Goal: Task Accomplishment & Management: Manage account settings

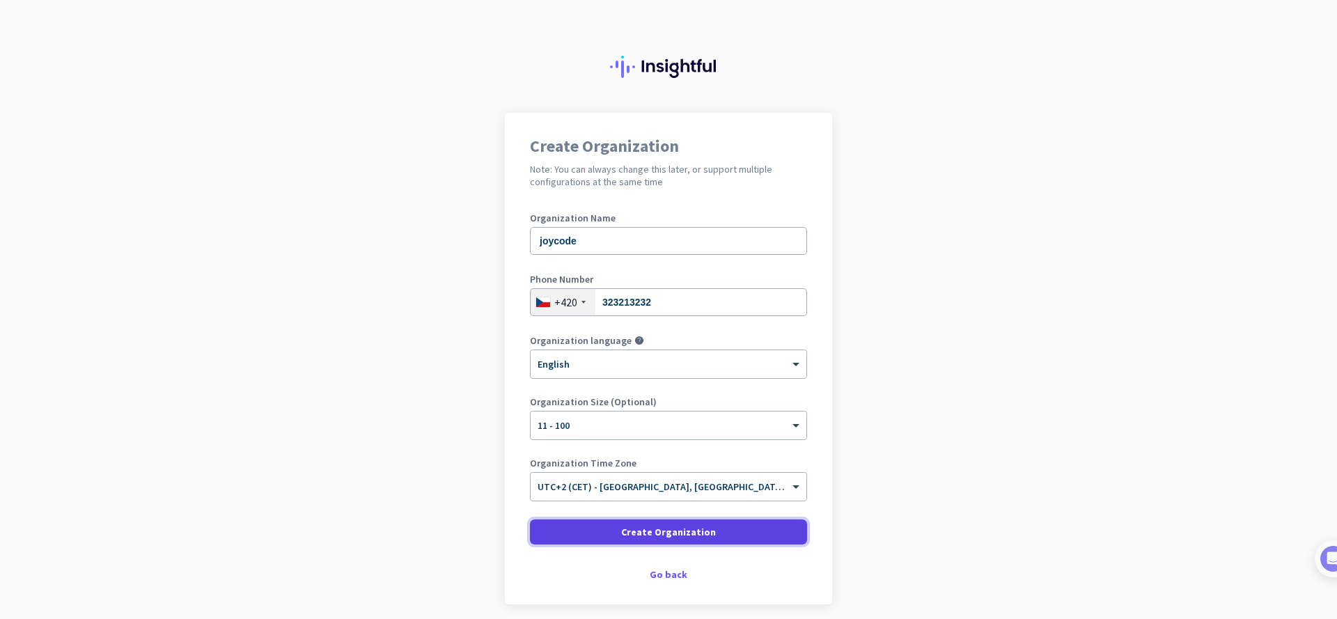
click at [662, 532] on span "Create Organization" at bounding box center [668, 532] width 95 height 14
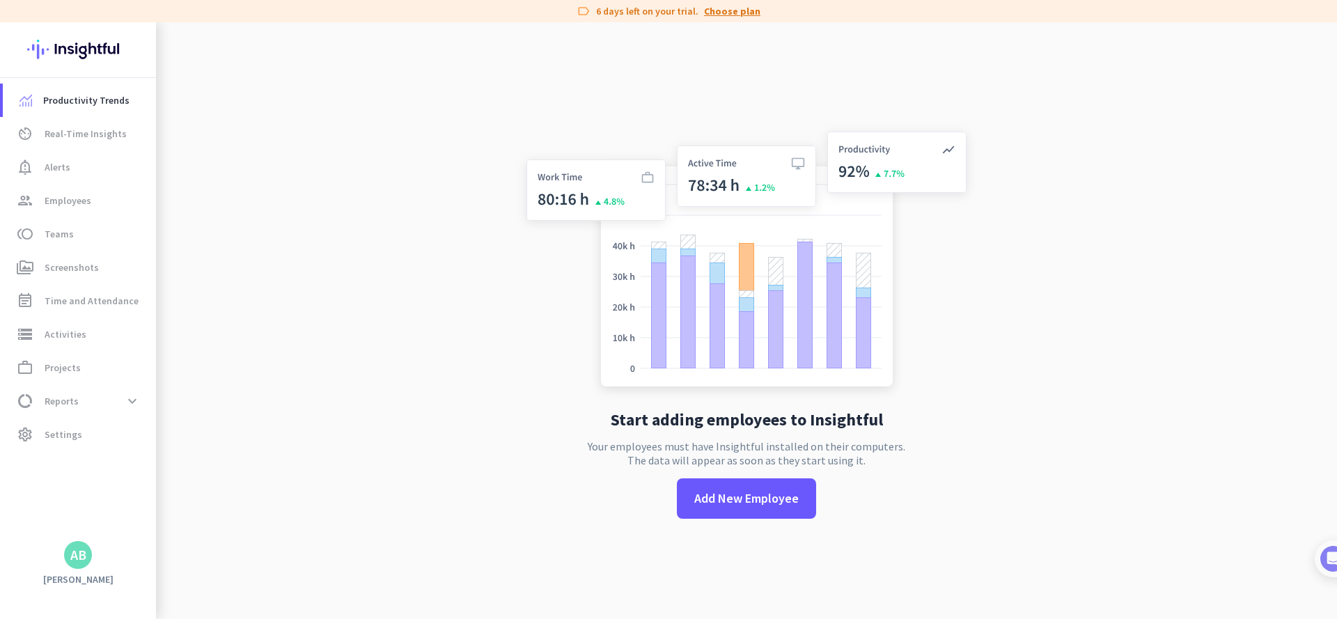
click at [725, 14] on link "Choose plan" at bounding box center [732, 11] width 56 height 14
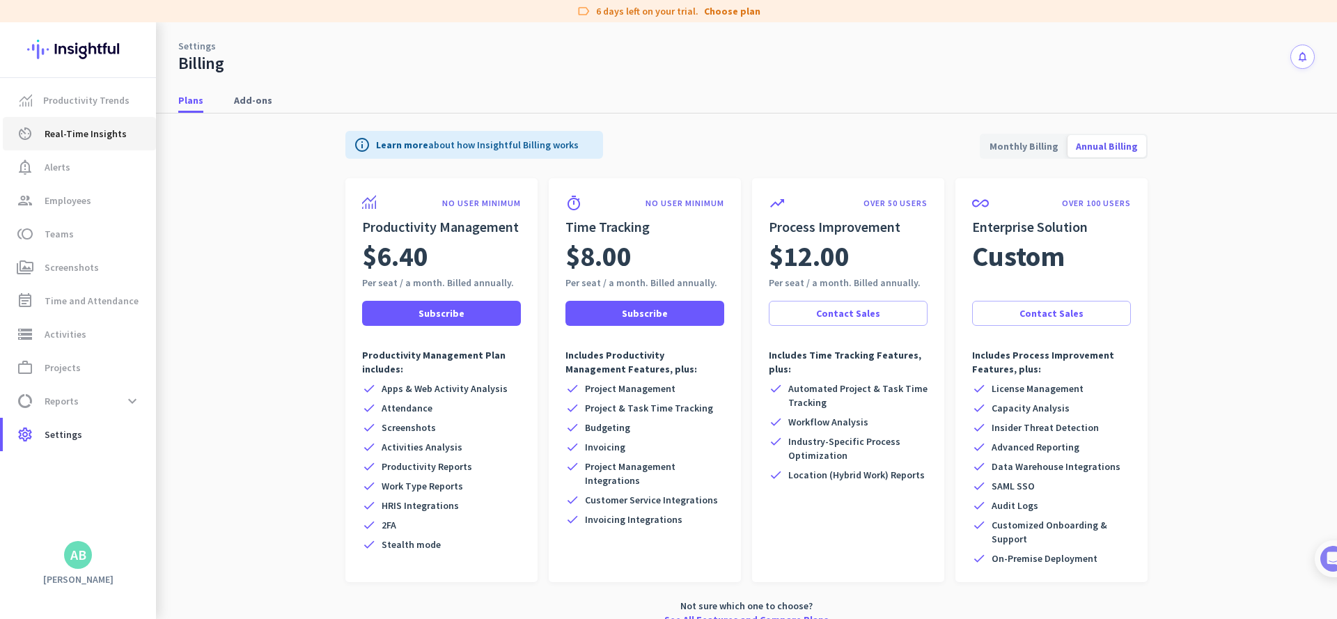
click at [85, 131] on span "Real-Time Insights" at bounding box center [86, 133] width 82 height 17
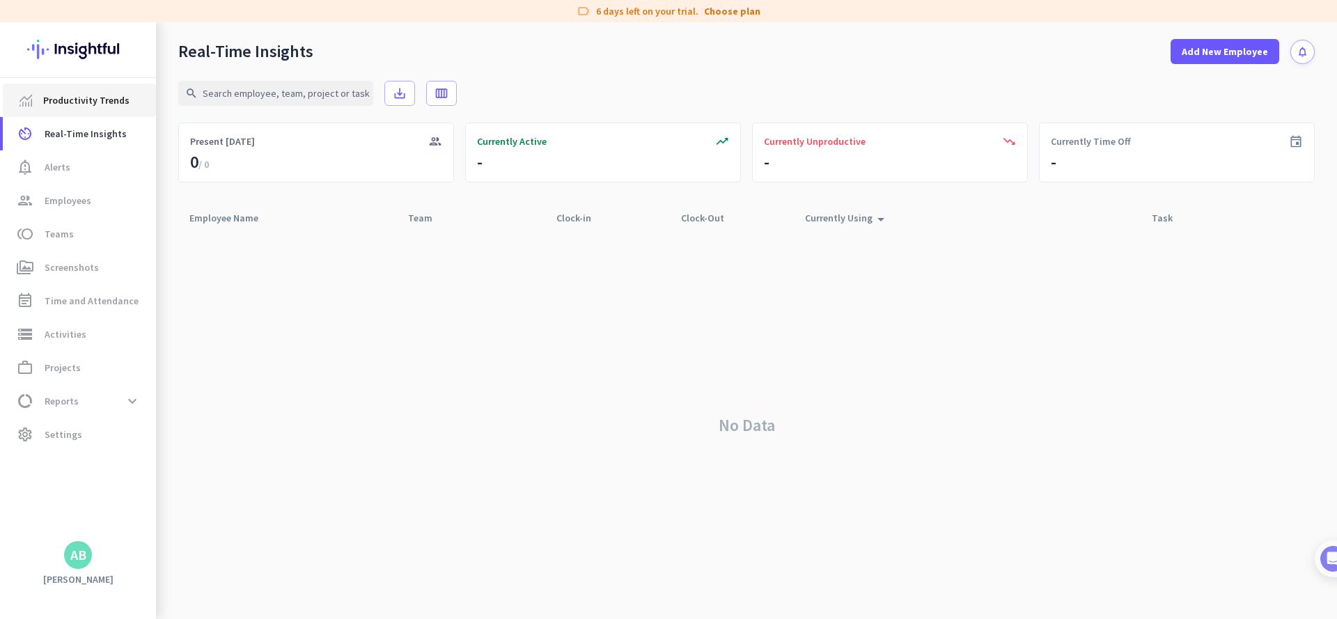
click at [85, 101] on span "Productivity Trends" at bounding box center [86, 100] width 86 height 17
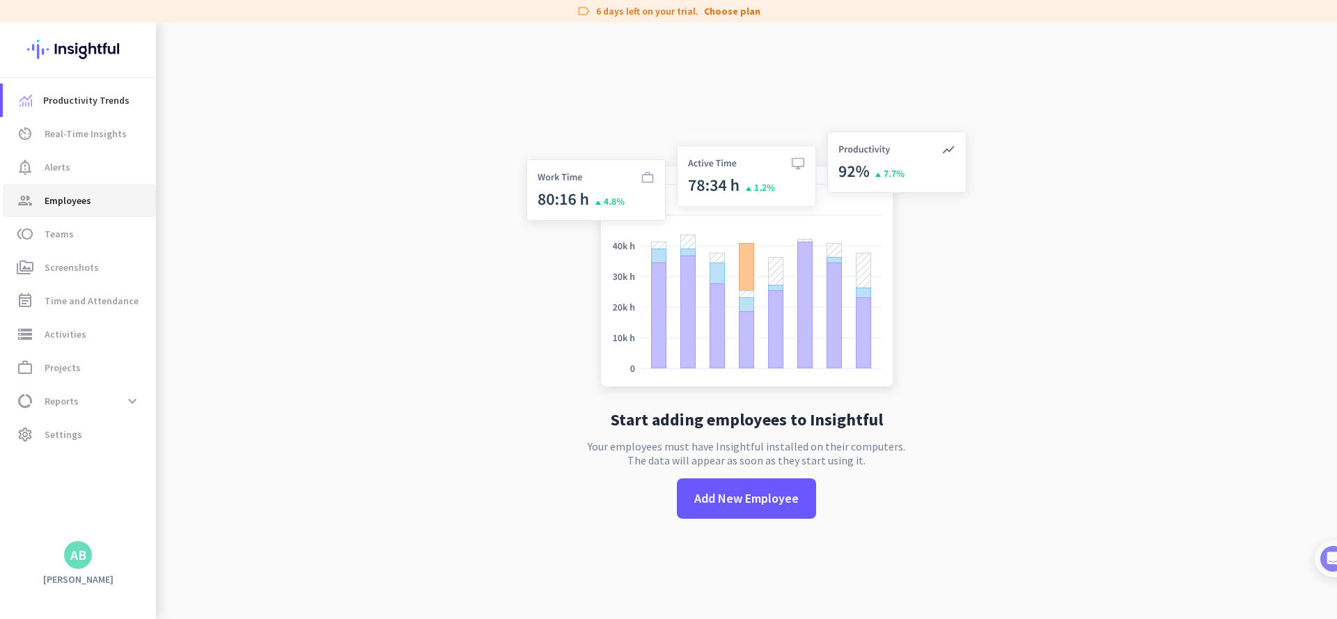
click at [64, 198] on span "Employees" at bounding box center [68, 200] width 47 height 17
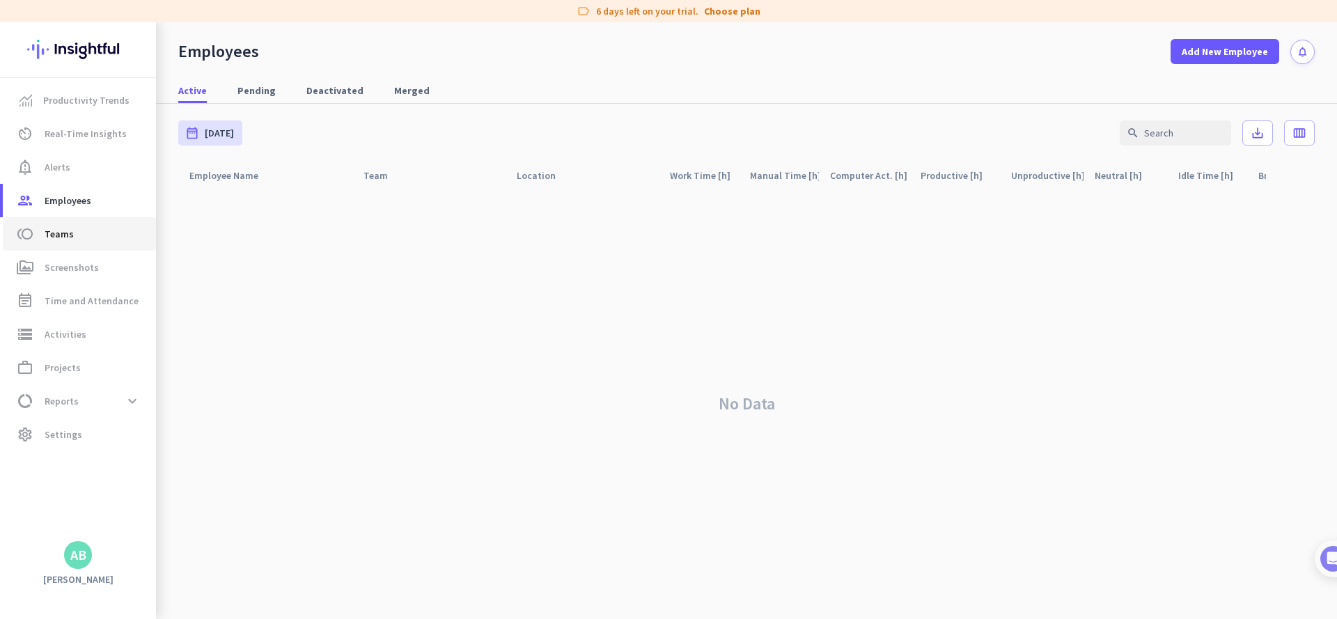
click at [73, 230] on span "toll Teams" at bounding box center [79, 234] width 131 height 17
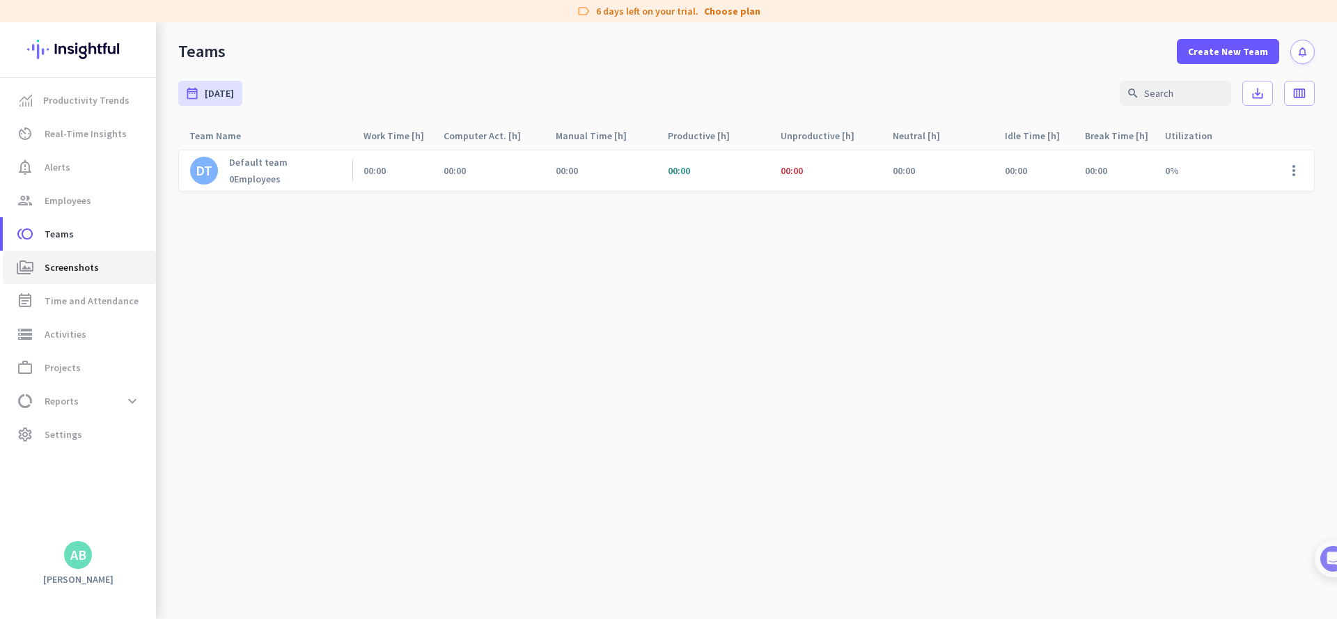
click at [110, 272] on span "perm_media Screenshots" at bounding box center [79, 267] width 131 height 17
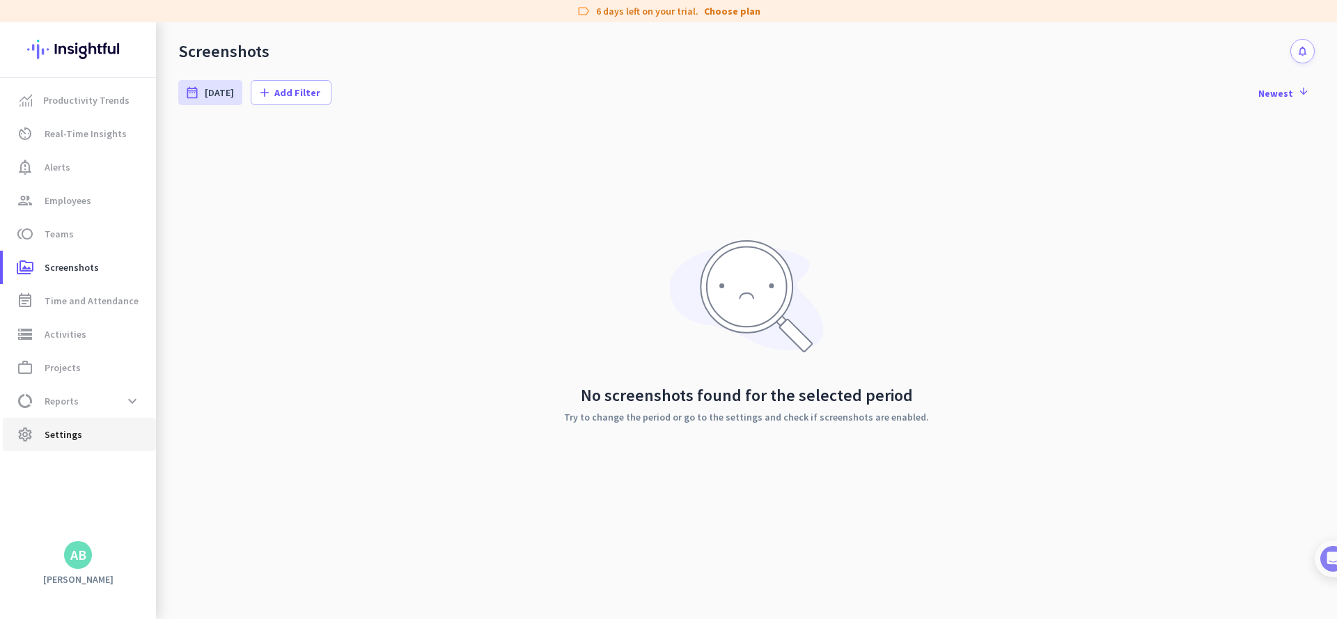
click at [79, 435] on span "settings Settings" at bounding box center [79, 434] width 131 height 17
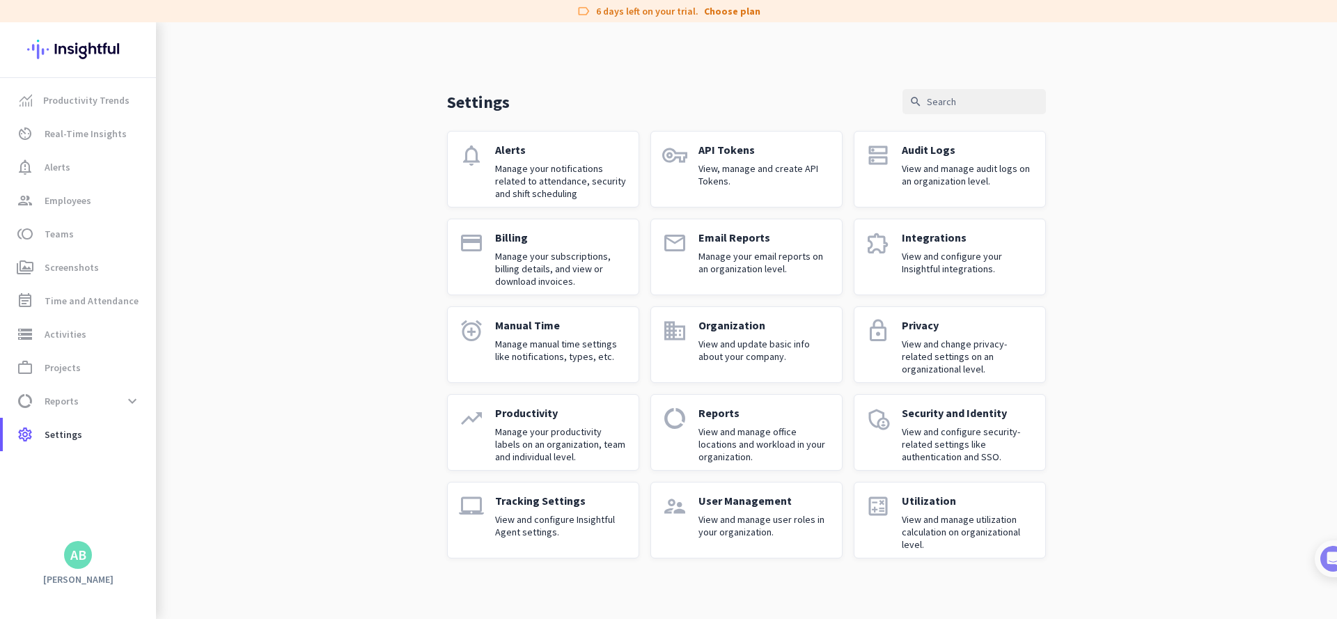
click at [518, 521] on p "View and configure Insightful Agent settings." at bounding box center [561, 525] width 132 height 25
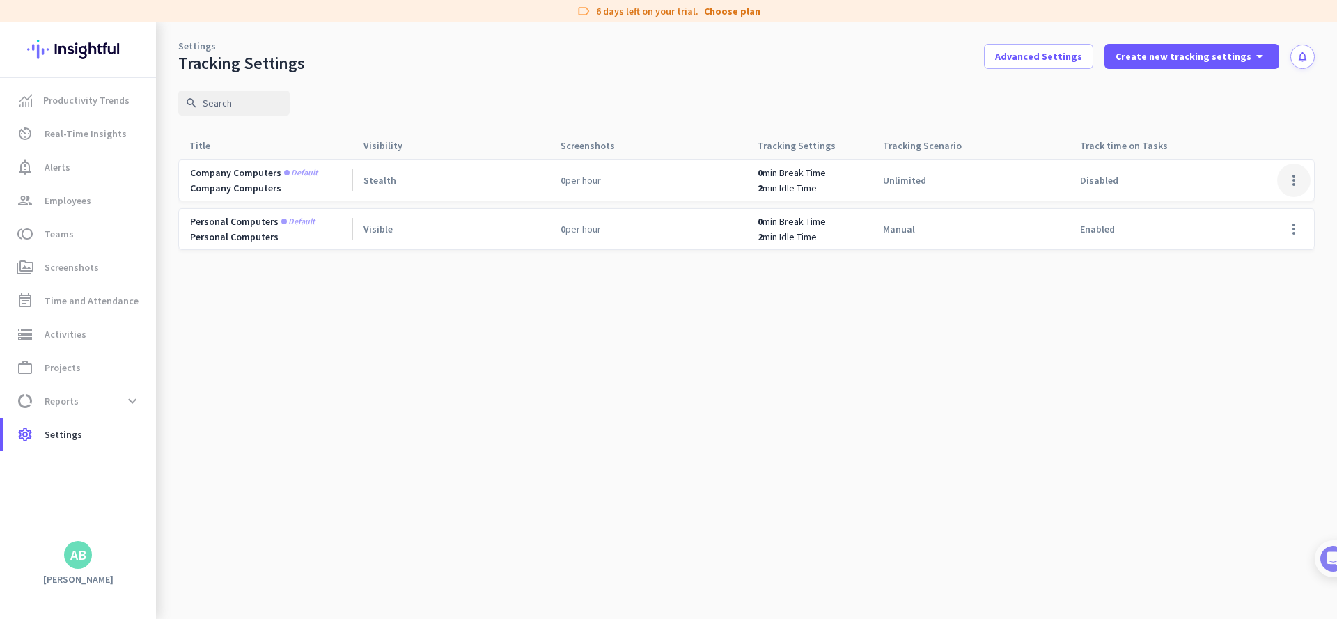
click at [1308, 178] on span at bounding box center [1293, 180] width 33 height 33
click at [983, 189] on div at bounding box center [668, 309] width 1337 height 619
click at [1180, 53] on span "Create new tracking settings" at bounding box center [1184, 56] width 136 height 14
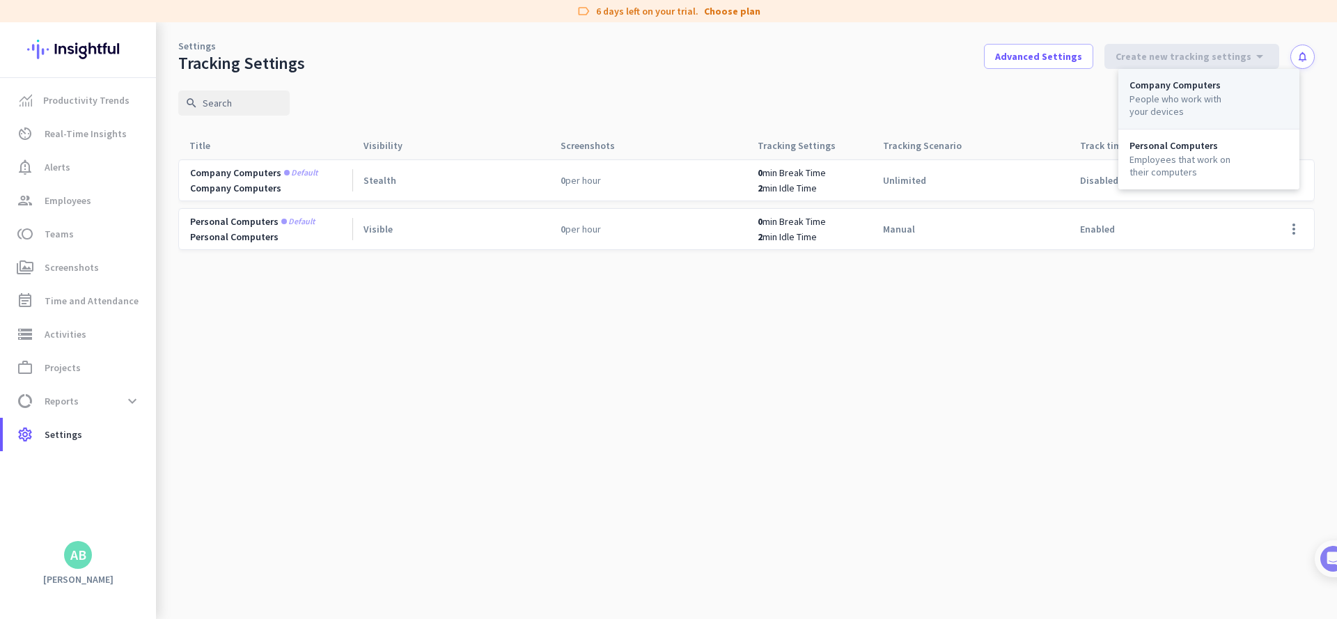
click at [1172, 93] on div "People who work with your devices" at bounding box center [1182, 105] width 106 height 25
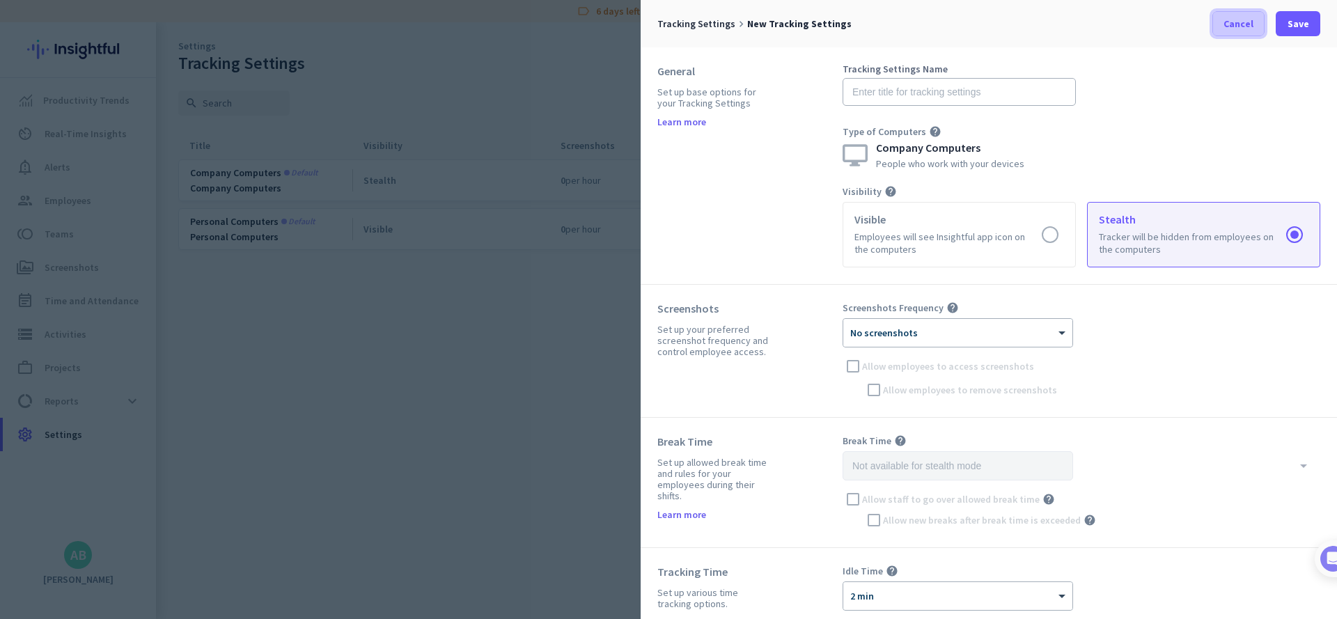
click at [1250, 17] on span "Cancel" at bounding box center [1238, 24] width 30 height 14
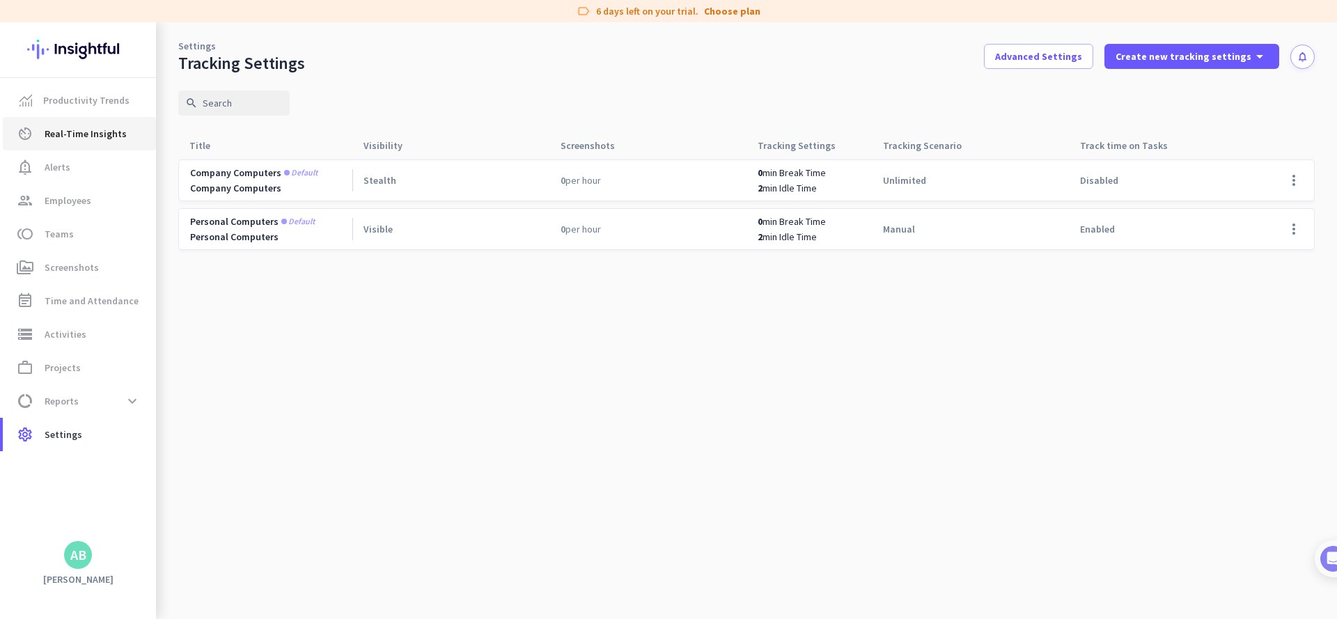
click at [90, 133] on span "Real-Time Insights" at bounding box center [86, 133] width 82 height 17
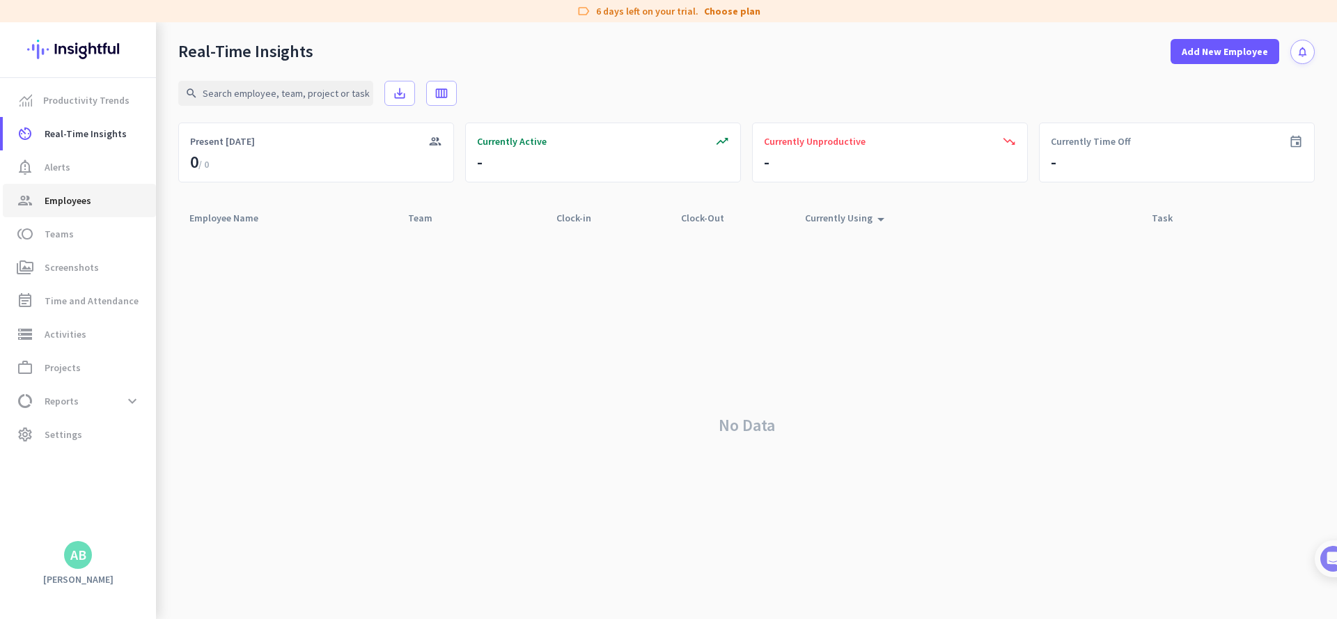
click at [51, 200] on span "Employees" at bounding box center [68, 200] width 47 height 17
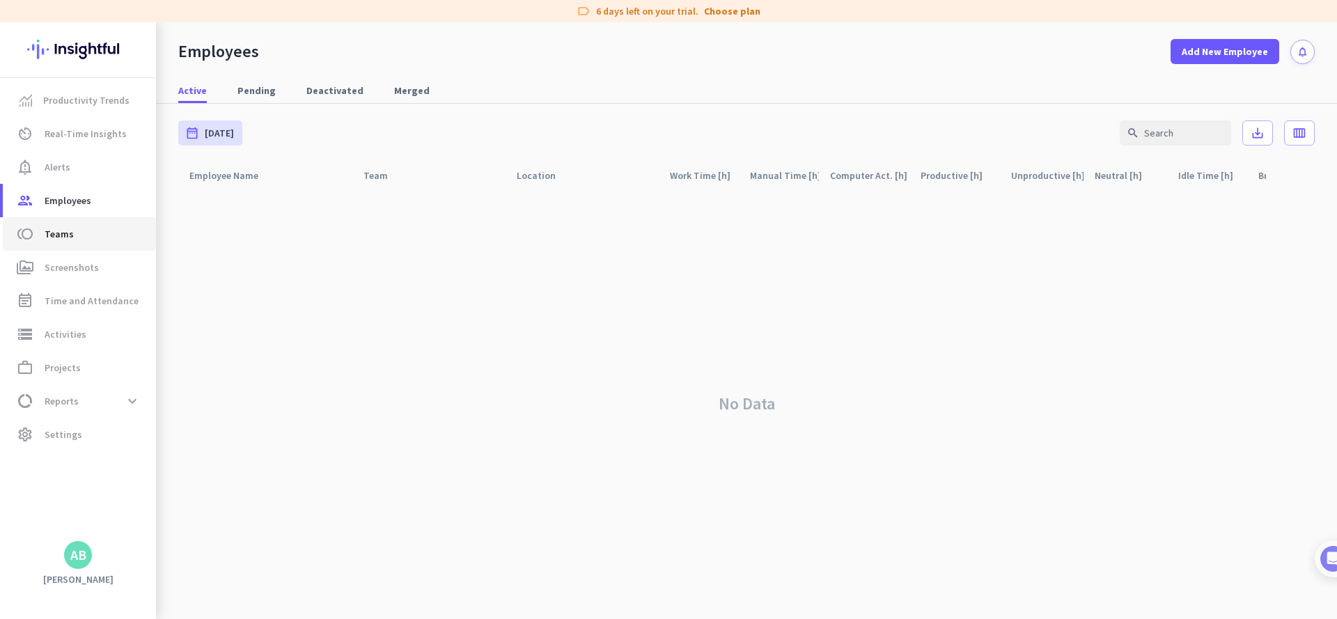
click at [49, 234] on span "Teams" at bounding box center [59, 234] width 29 height 17
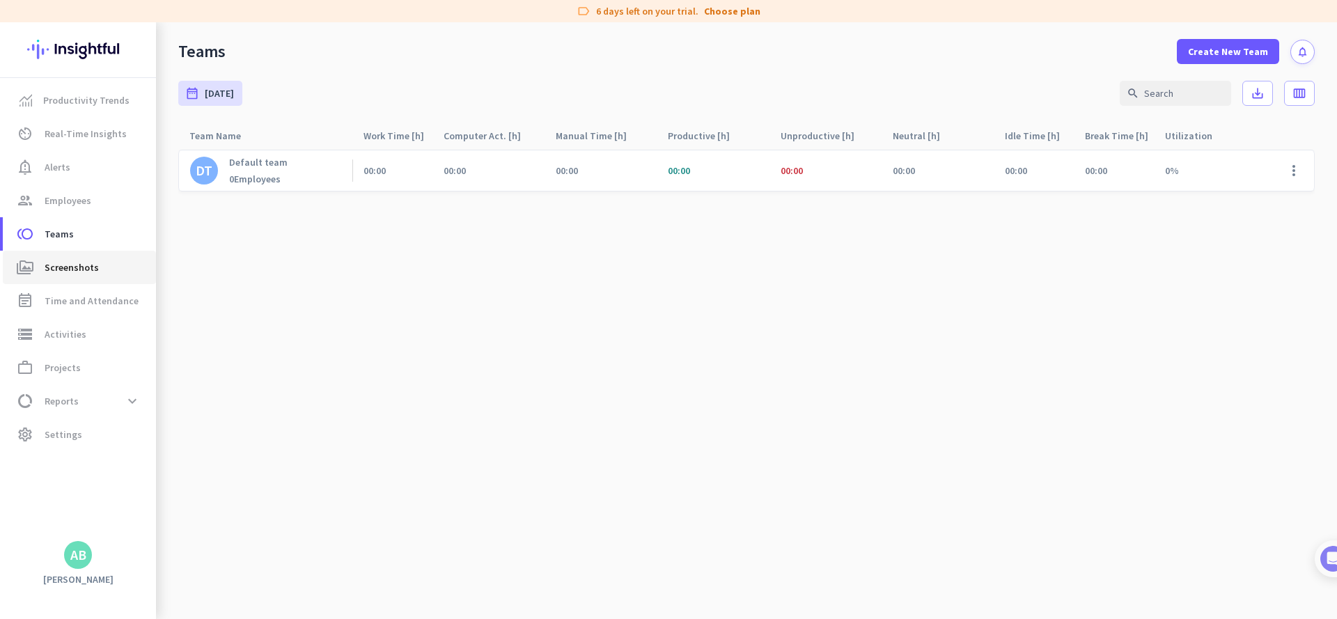
click at [77, 261] on span "Screenshots" at bounding box center [72, 267] width 54 height 17
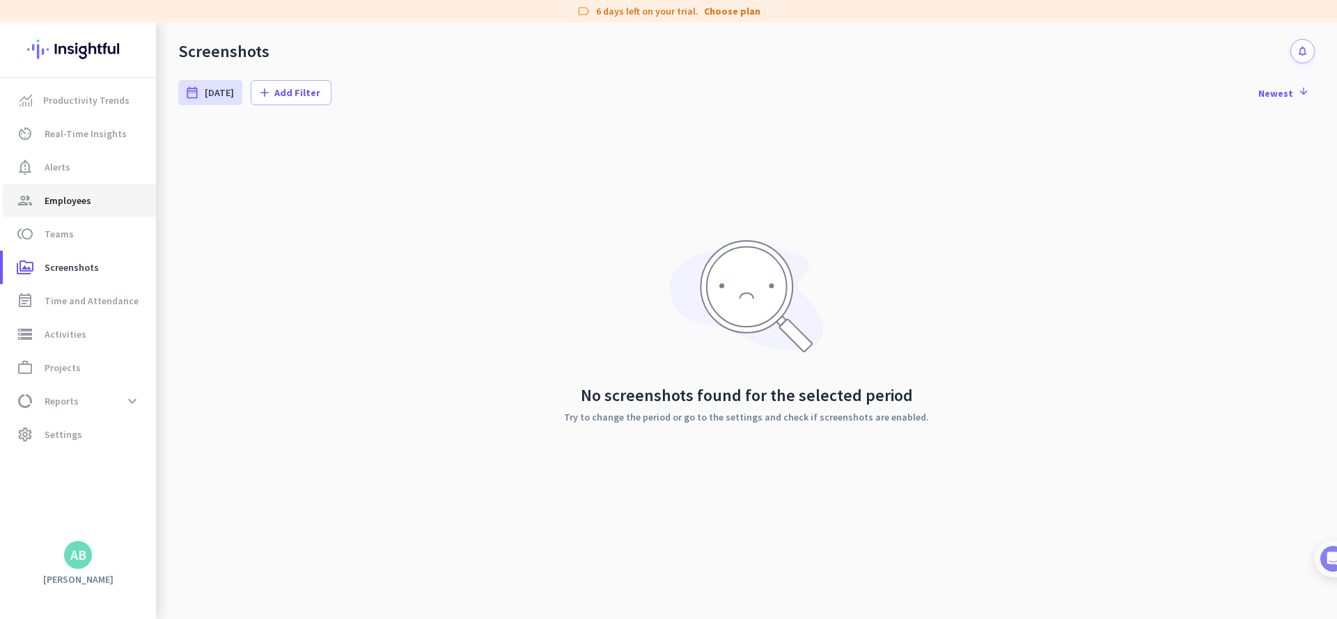
click at [79, 184] on link "group Employees" at bounding box center [79, 200] width 153 height 33
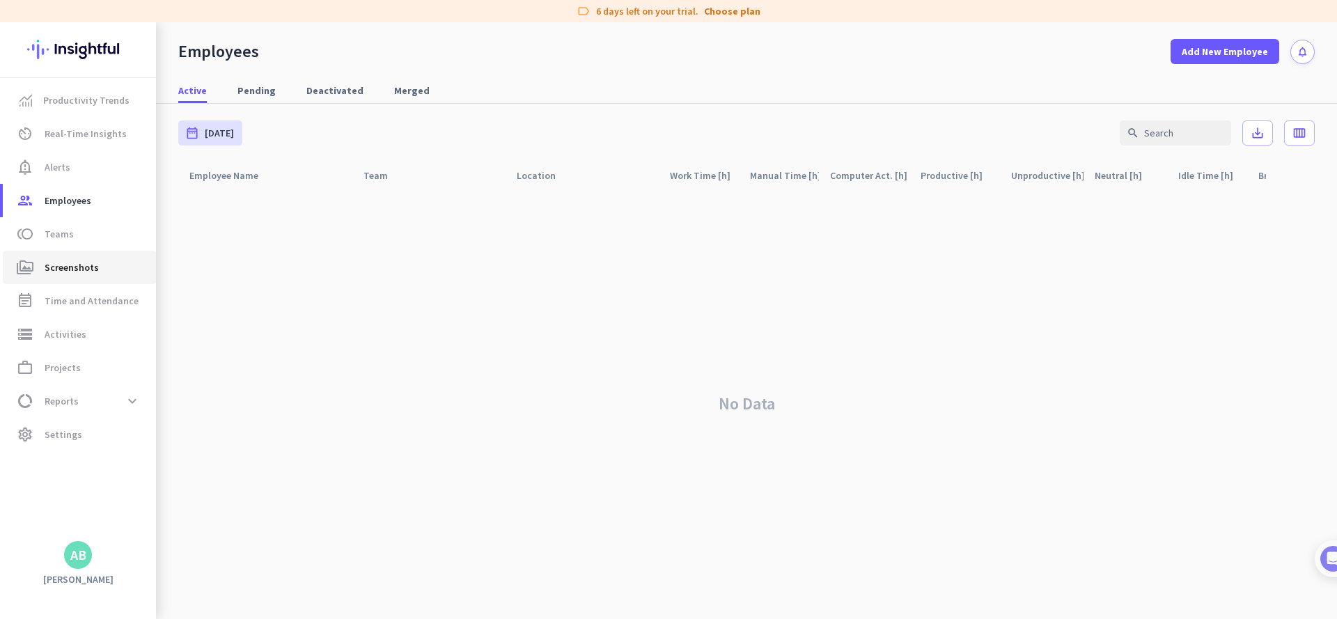
click at [58, 256] on link "perm_media Screenshots" at bounding box center [79, 267] width 153 height 33
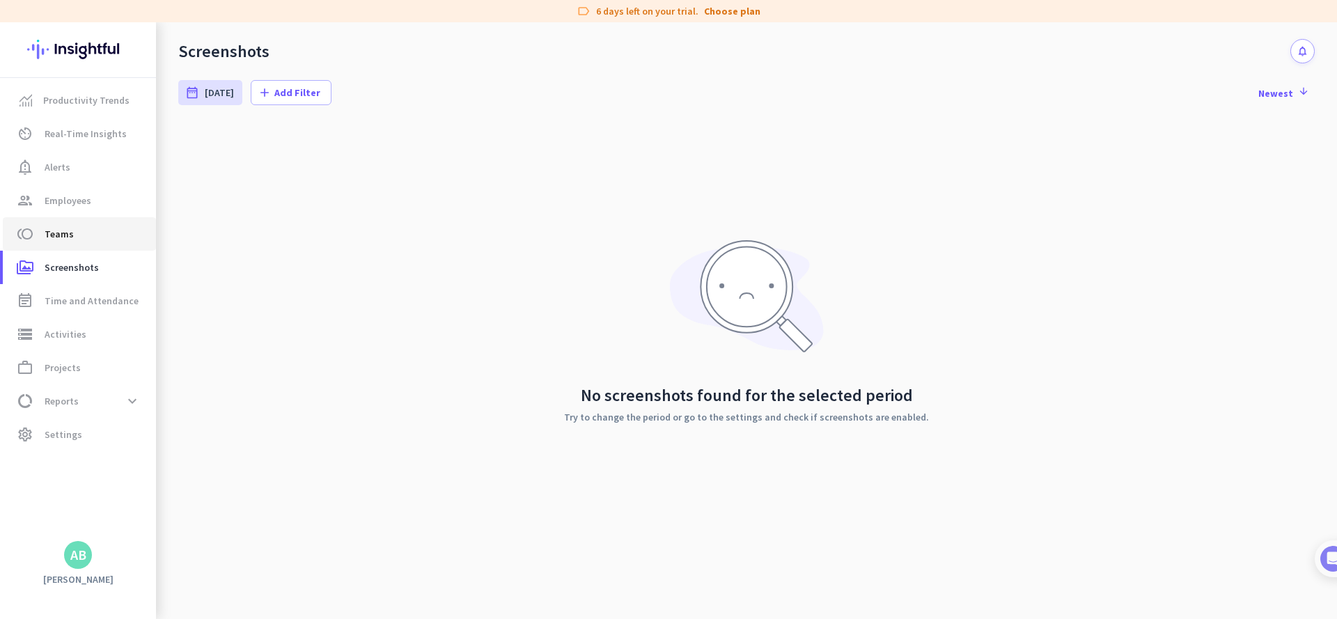
click at [61, 247] on link "toll Teams" at bounding box center [79, 233] width 153 height 33
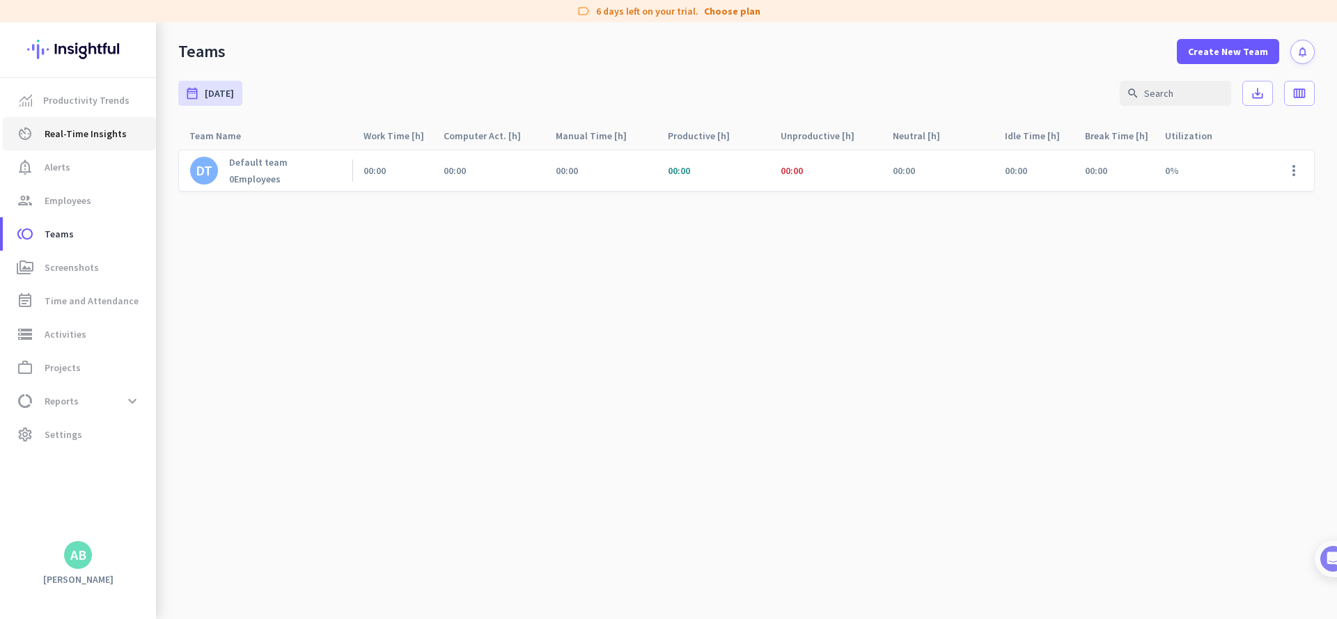
click at [55, 119] on link "av_timer Real-Time Insights" at bounding box center [79, 133] width 153 height 33
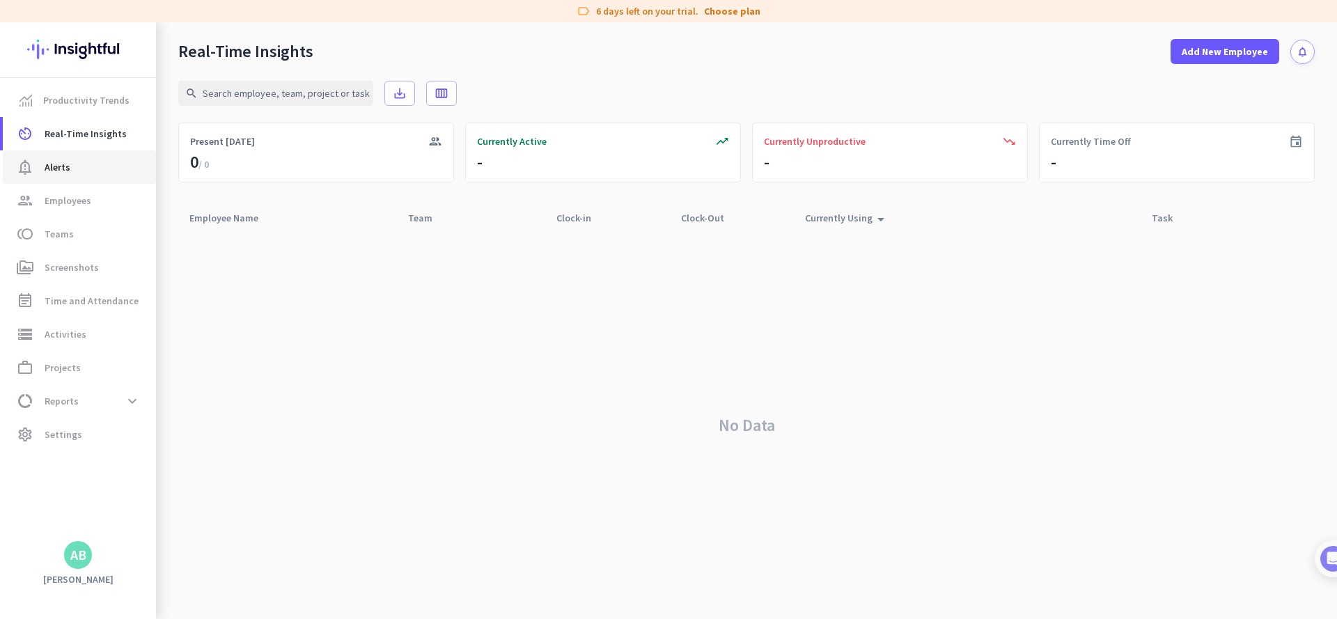
click at [54, 162] on span "Alerts" at bounding box center [58, 167] width 26 height 17
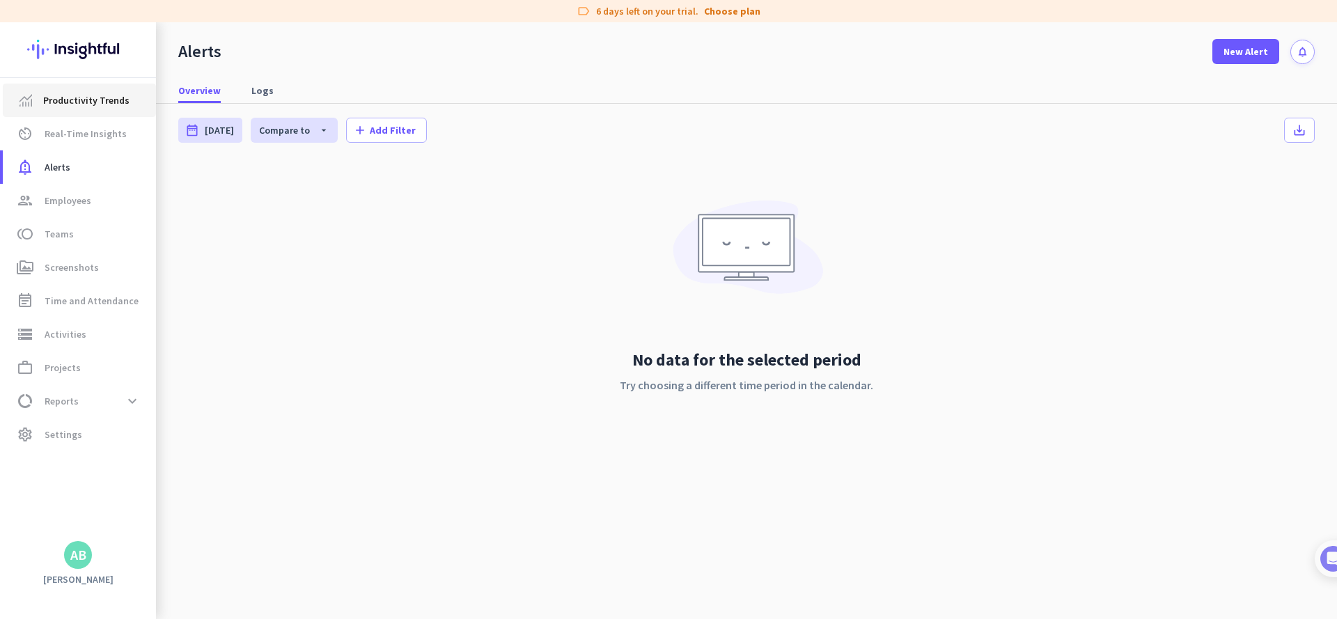
click at [76, 97] on span "Productivity Trends" at bounding box center [86, 100] width 86 height 17
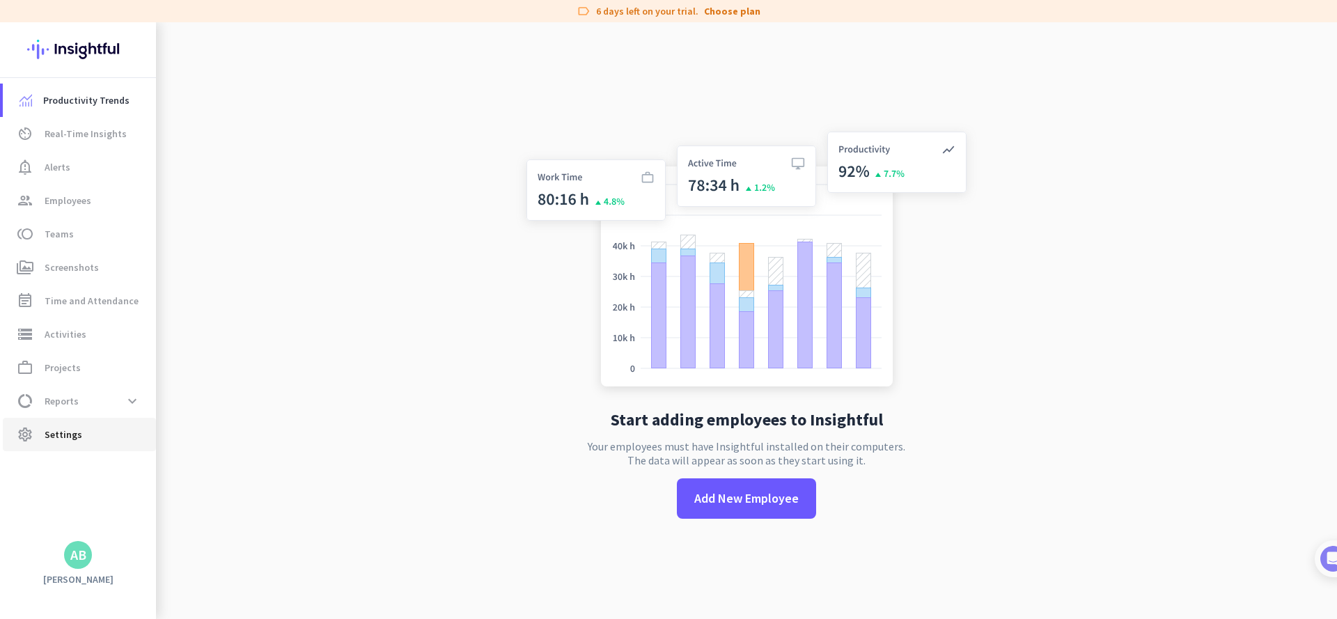
click at [77, 428] on span "Settings" at bounding box center [64, 434] width 38 height 17
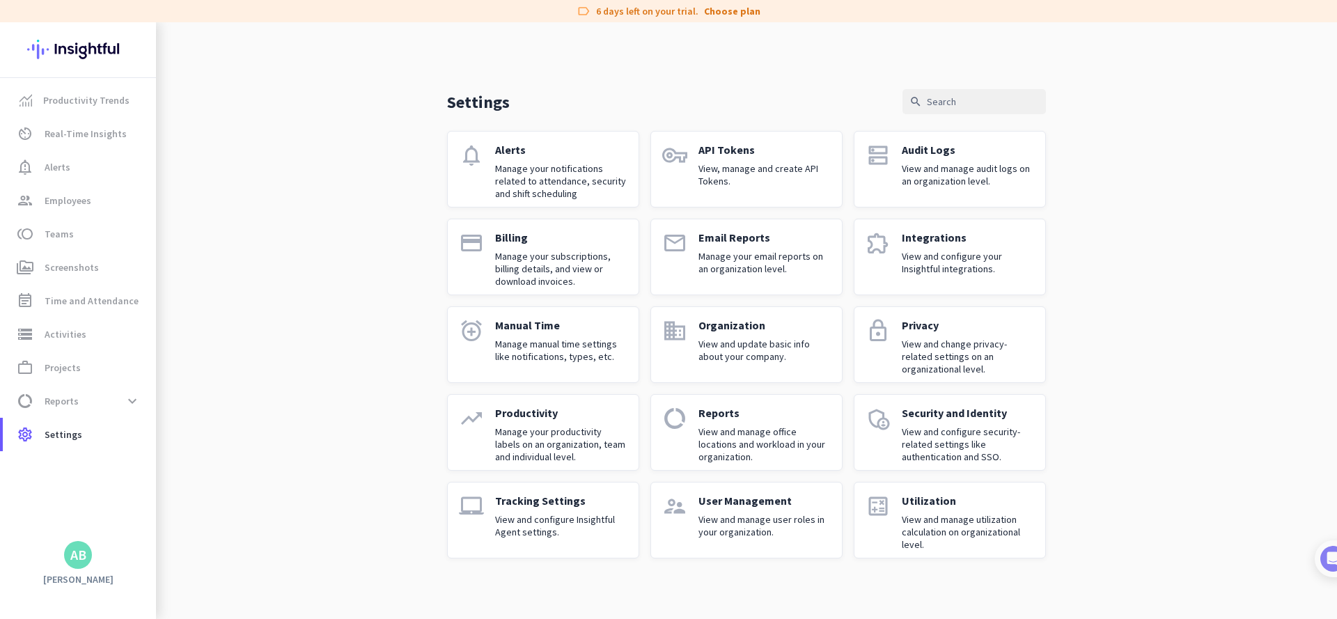
click at [86, 36] on img at bounding box center [78, 49] width 102 height 54
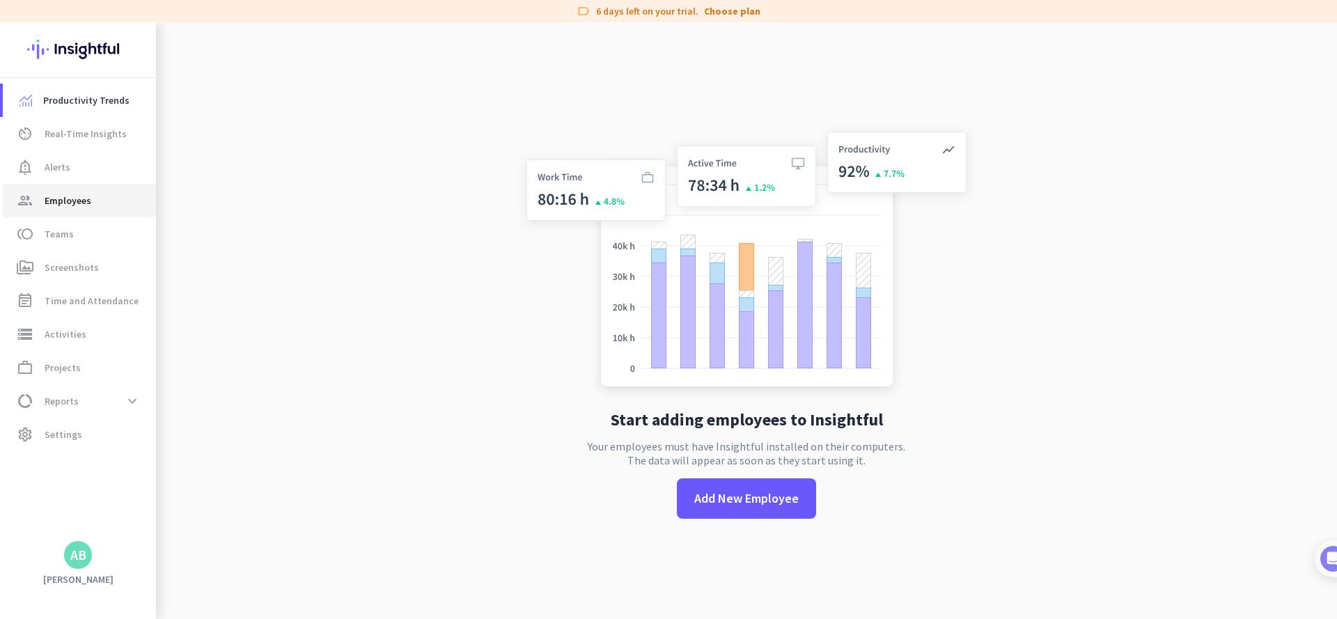
click at [58, 210] on link "group Employees" at bounding box center [79, 200] width 153 height 33
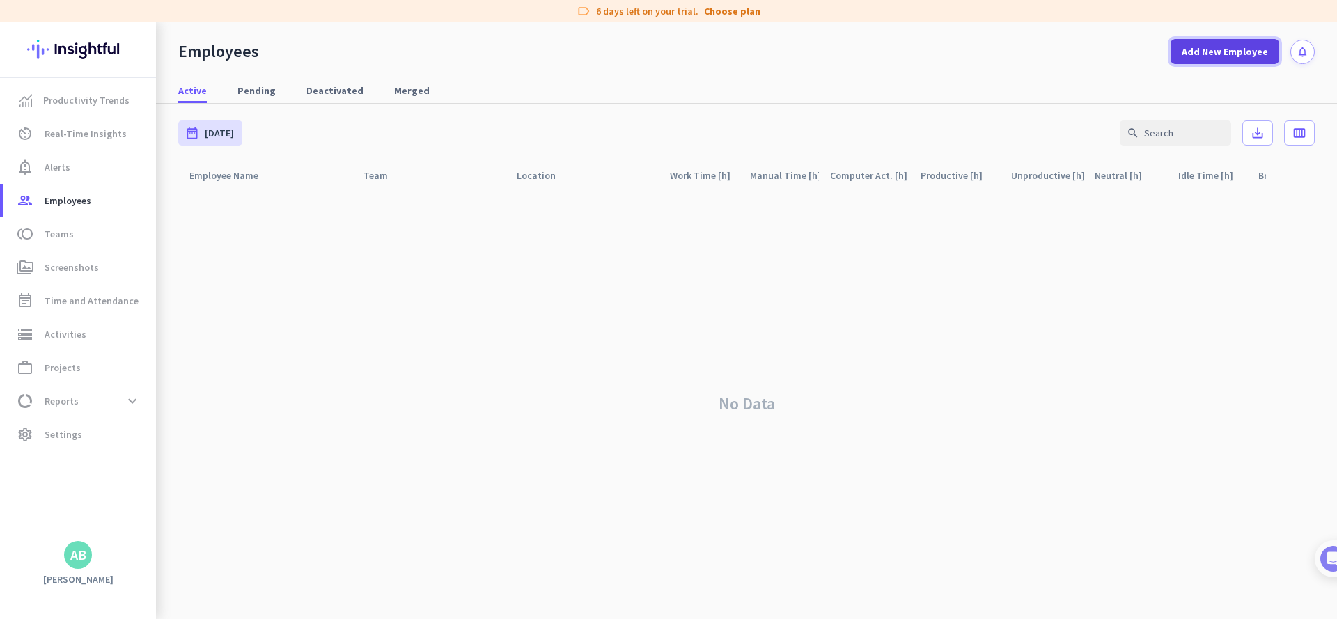
click at [1206, 63] on span at bounding box center [1225, 51] width 109 height 33
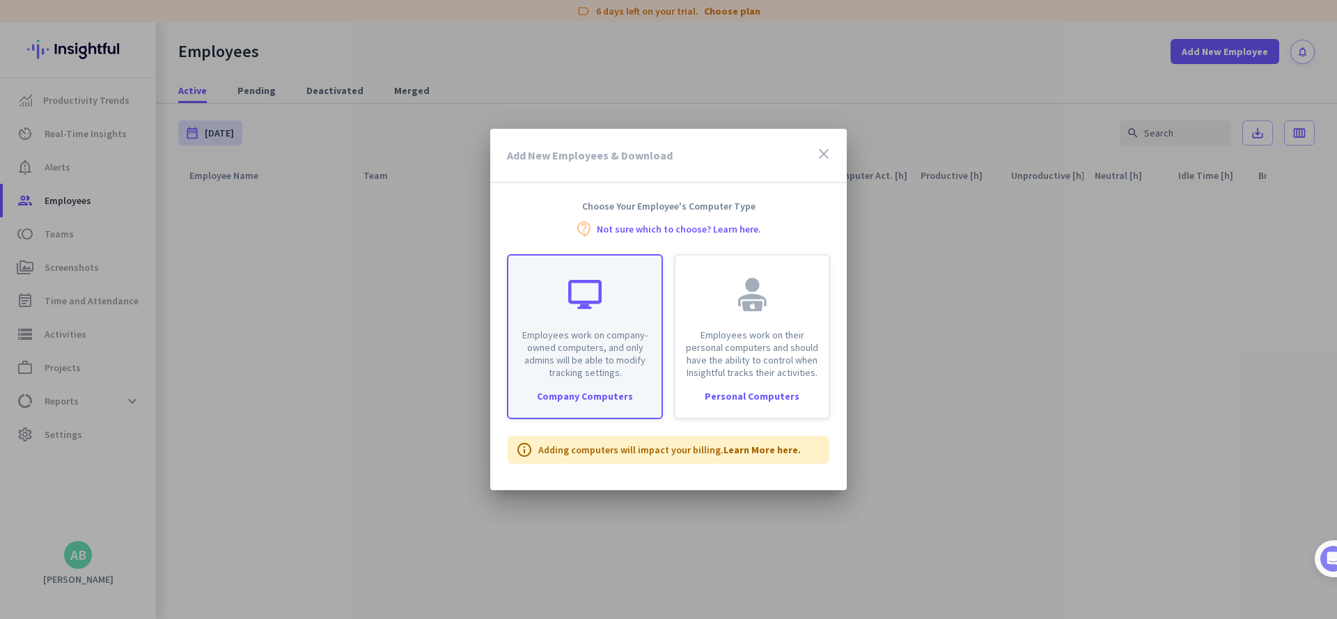
click at [588, 324] on div "Employees work on company-owned computers, and only admins will be able to modi…" at bounding box center [584, 317] width 153 height 123
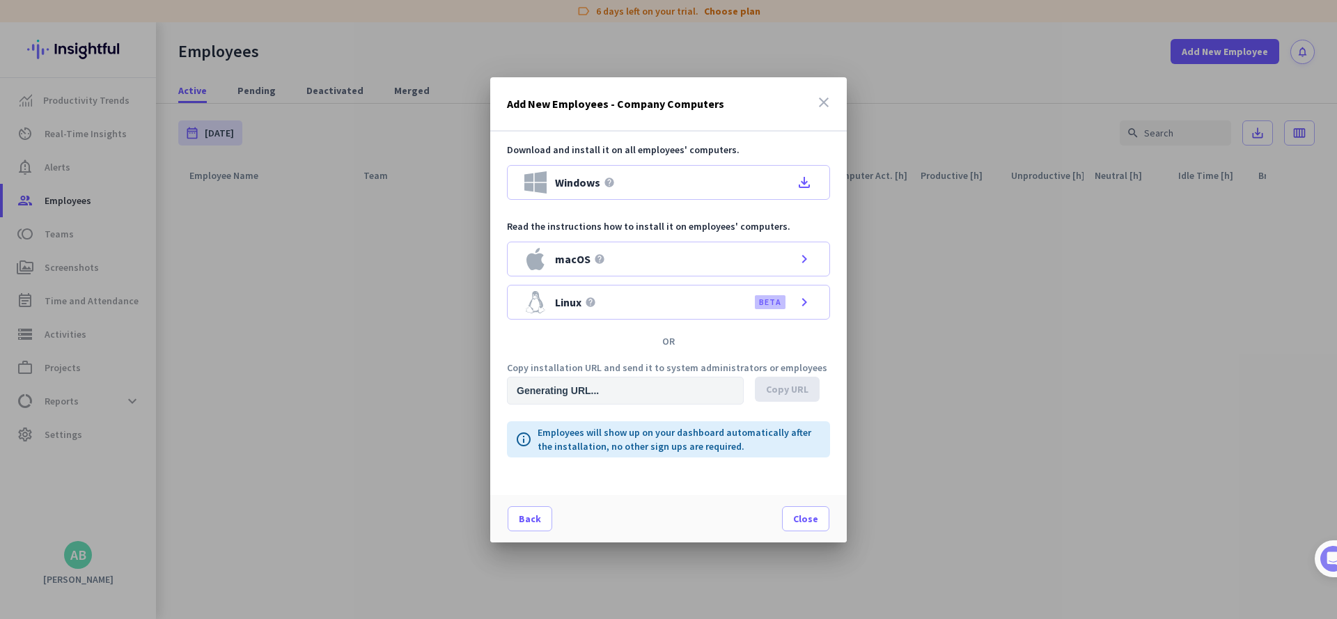
type input "[URL][DOMAIN_NAME]"
click at [687, 260] on div "macOS help chevron_right" at bounding box center [668, 259] width 323 height 35
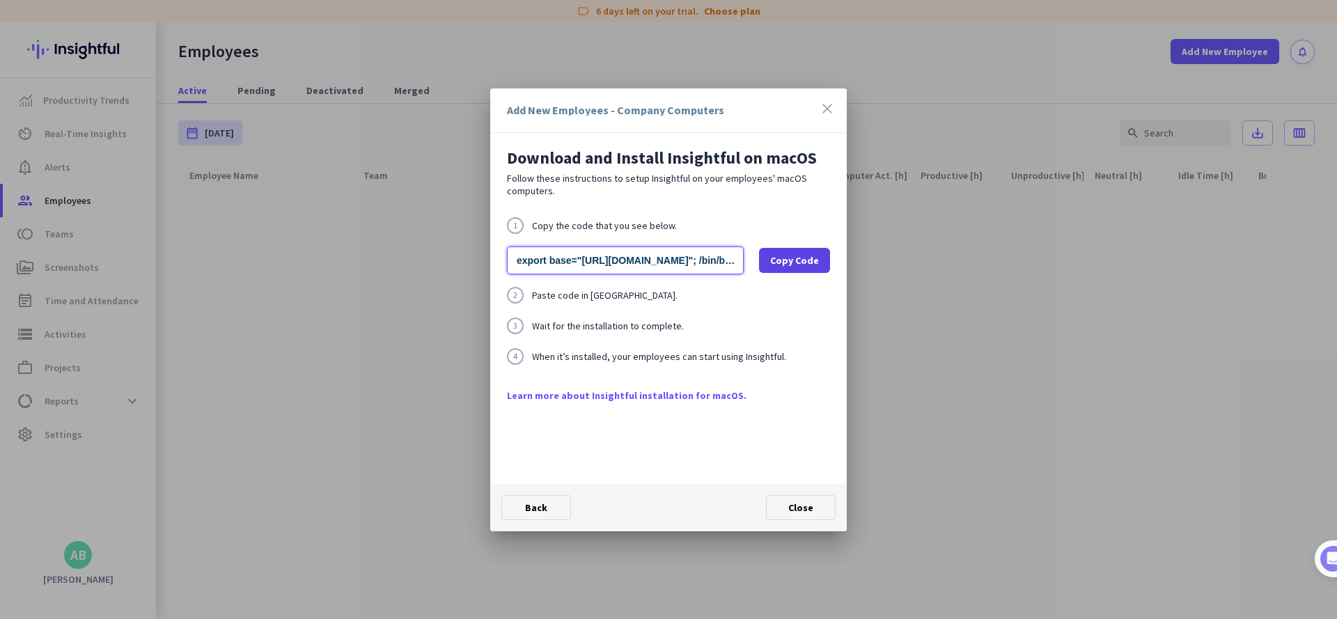
drag, startPoint x: 632, startPoint y: 264, endPoint x: 799, endPoint y: 267, distance: 166.4
click at [799, 267] on div "export base="[URL][DOMAIN_NAME]"; /bin/bash -c "organizationId="wbngk8eqjcdphfk…" at bounding box center [668, 260] width 323 height 28
drag, startPoint x: 657, startPoint y: 259, endPoint x: 455, endPoint y: 227, distance: 205.1
click at [455, 227] on div "Add New Employees - Company Computers close Download and Install Insightful on …" at bounding box center [668, 309] width 1337 height 619
click at [785, 273] on span at bounding box center [794, 260] width 71 height 33
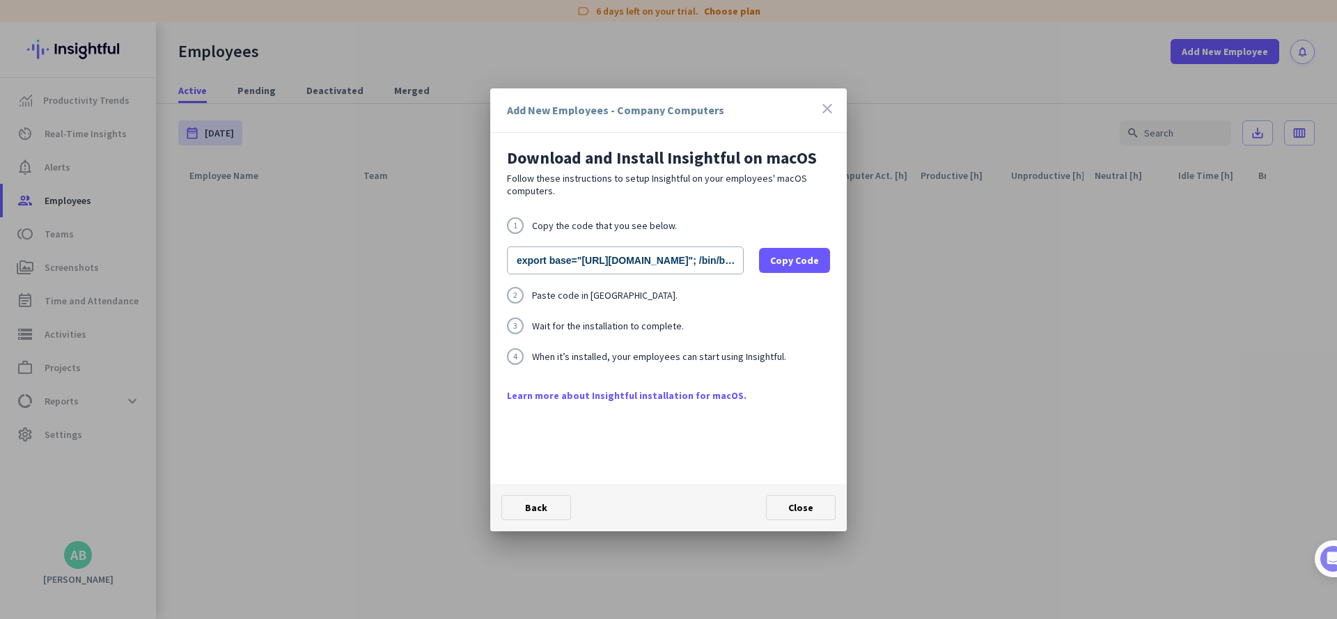
click at [829, 111] on icon "close" at bounding box center [827, 108] width 17 height 17
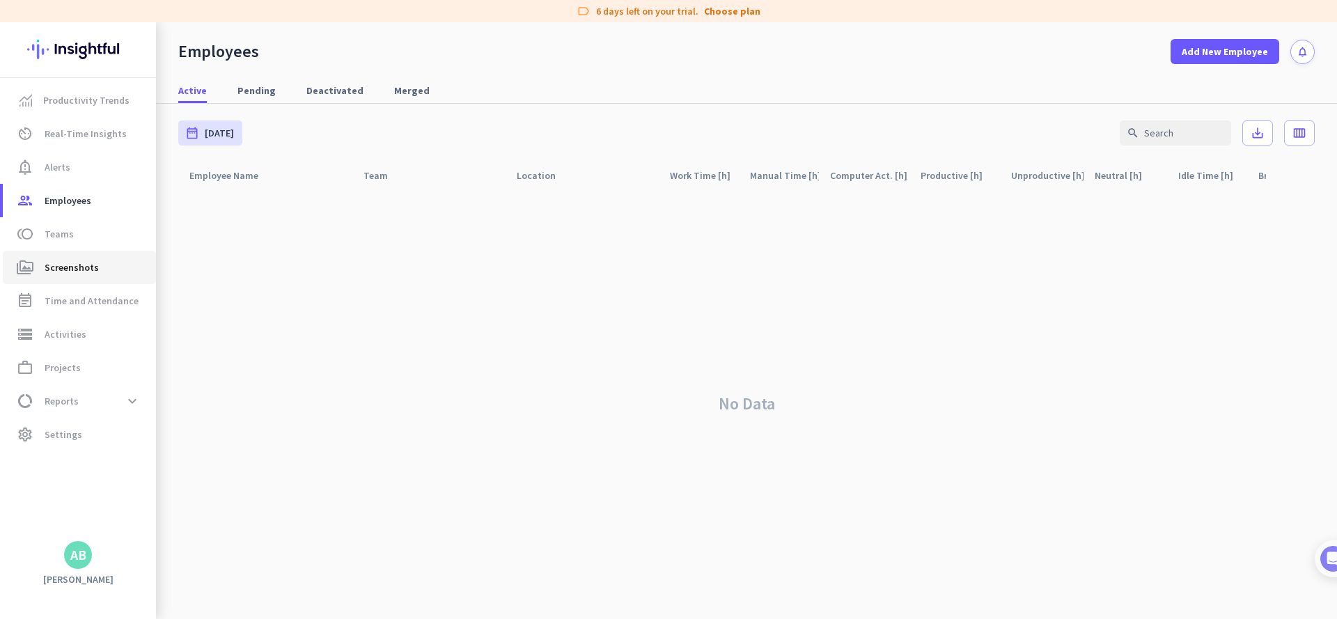
click at [60, 274] on span "Screenshots" at bounding box center [72, 267] width 54 height 17
